Goal: Task Accomplishment & Management: Complete application form

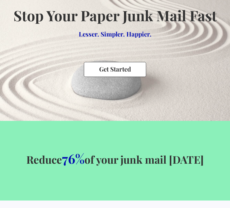
scroll to position [68, 0]
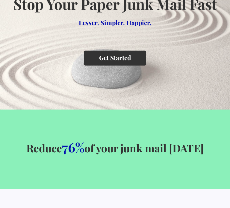
click at [116, 57] on button "Get Started" at bounding box center [115, 58] width 62 height 15
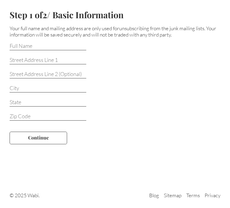
scroll to position [37, 0]
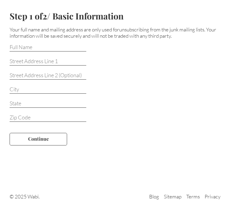
click at [32, 47] on input at bounding box center [48, 48] width 77 height 8
type input "[PERSON_NAME]"
type input "[STREET_ADDRESS]"
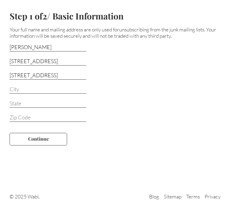
type input "[DEMOGRAPHIC_DATA]"
type input "CA"
type input "92071"
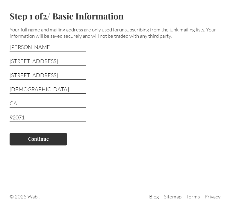
click at [39, 137] on button "Continue" at bounding box center [39, 139] width 58 height 13
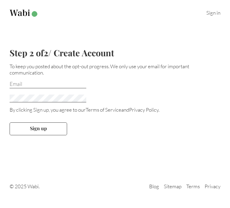
click at [26, 82] on input "email" at bounding box center [48, 85] width 77 height 8
type input "[EMAIL_ADDRESS][DOMAIN_NAME]"
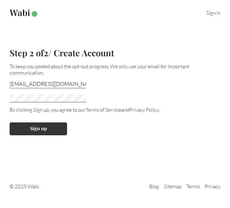
click at [39, 128] on button "Sign up" at bounding box center [39, 129] width 58 height 13
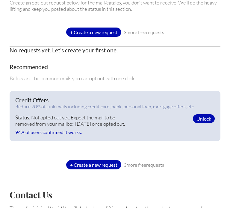
scroll to position [73, 0]
